Goal: Communication & Community: Ask a question

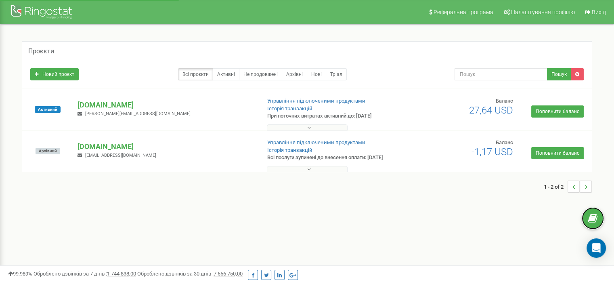
click at [594, 216] on icon at bounding box center [592, 218] width 9 height 12
click at [597, 242] on div "Open Intercom Messenger" at bounding box center [596, 247] width 21 height 21
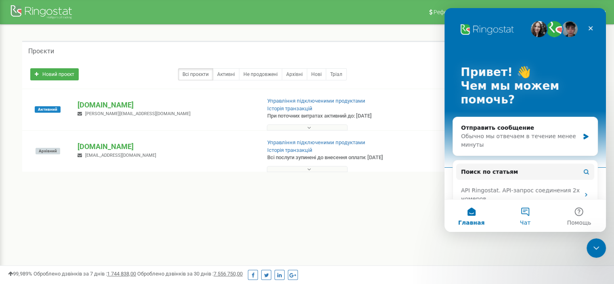
click at [525, 212] on button "Чат" at bounding box center [525, 215] width 54 height 32
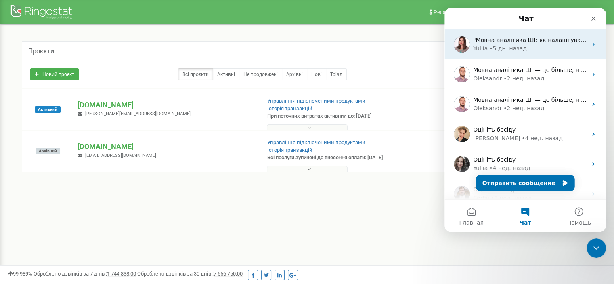
click at [523, 48] on div "Yuliia • 5 дн. назад" at bounding box center [530, 48] width 114 height 8
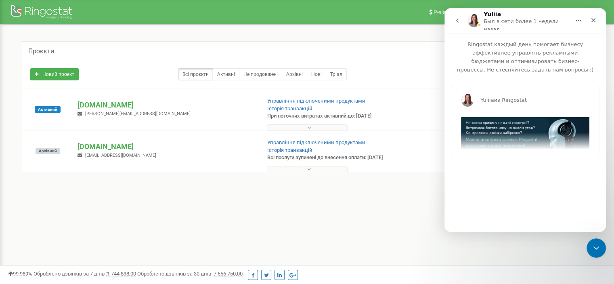
click at [459, 19] on icon "go back" at bounding box center [457, 20] width 6 height 6
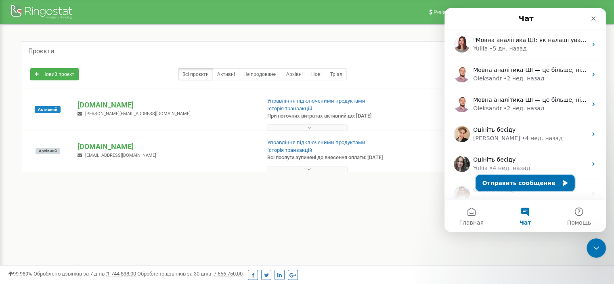
click at [535, 186] on button "Отправить сообщение" at bounding box center [525, 183] width 99 height 16
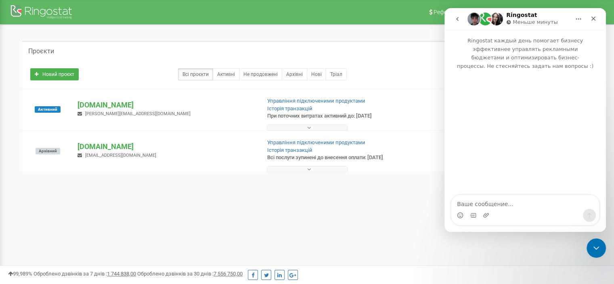
click at [496, 201] on textarea "Ваше сообщение..." at bounding box center [525, 202] width 148 height 14
type textarea "L"
type textarea "Добрий день! Скиньте будь ласка рахунок на оплату для проекта Ортек"
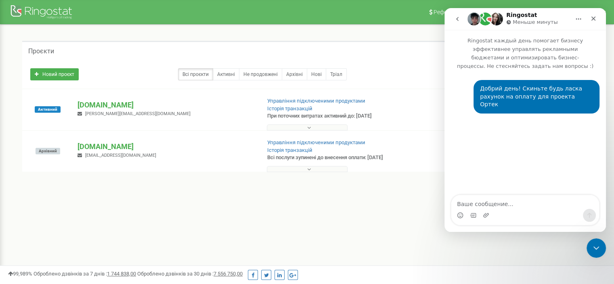
type textarea "."
click at [462, 208] on textarea "." at bounding box center [525, 202] width 148 height 14
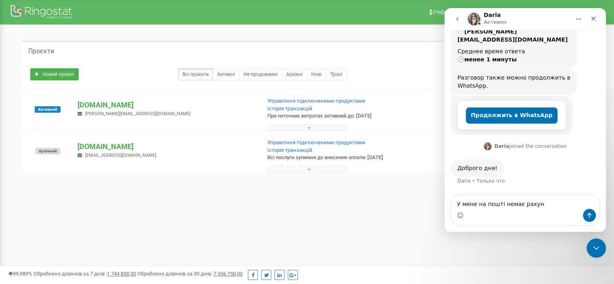
scroll to position [118, 0]
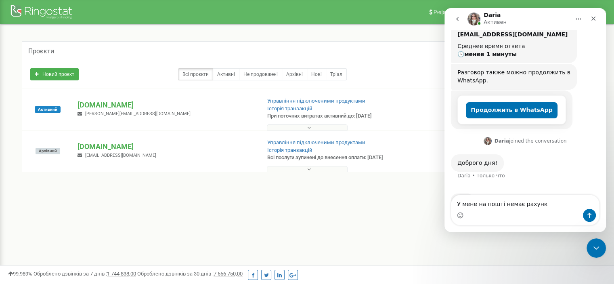
type textarea "У мене на пошті немає рахунку"
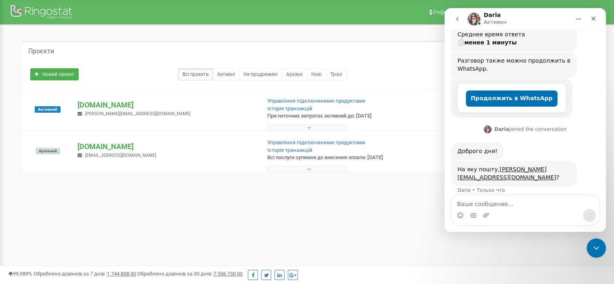
scroll to position [129, 0]
type textarea "Так"
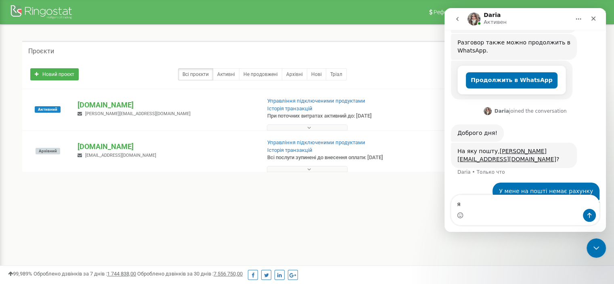
type textarea "я"
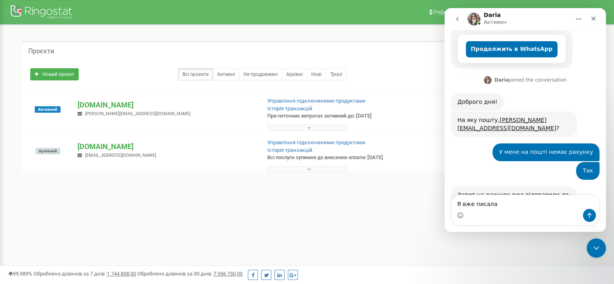
scroll to position [187, 0]
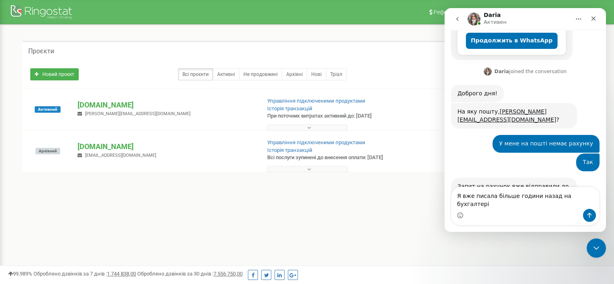
type textarea "Я вже писала більше години назад на бухгалтерію"
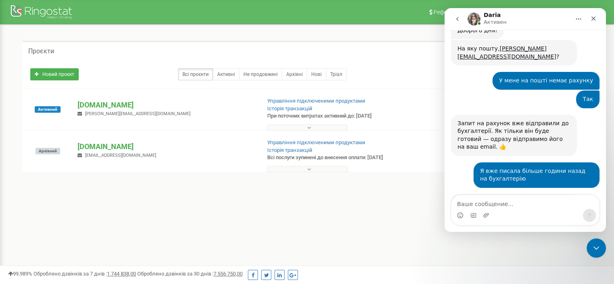
scroll to position [252, 0]
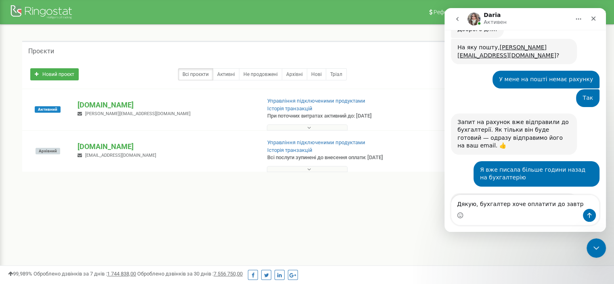
type textarea "Дякую, бухгалтер хоче оплатити до завтра"
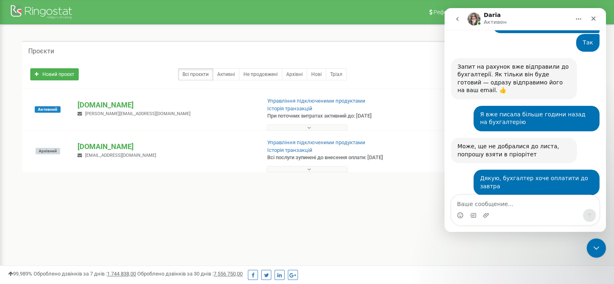
scroll to position [336, 0]
